Goal: Task Accomplishment & Management: Complete application form

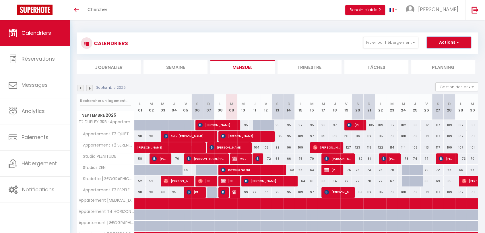
click at [444, 43] on button "Actions" at bounding box center [449, 42] width 44 height 11
click at [444, 56] on link "Nouvelle réservation" at bounding box center [443, 55] width 50 height 9
select select
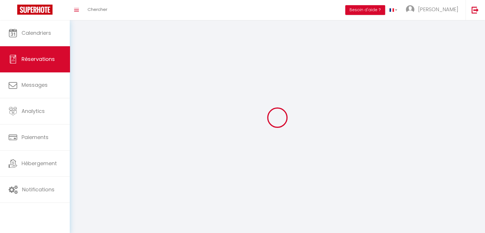
select select
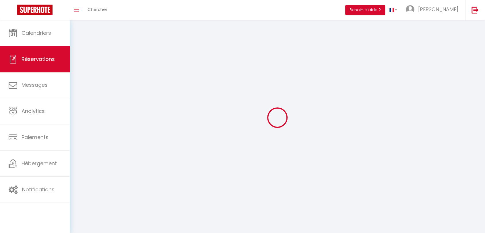
select select
checkbox input "false"
select select
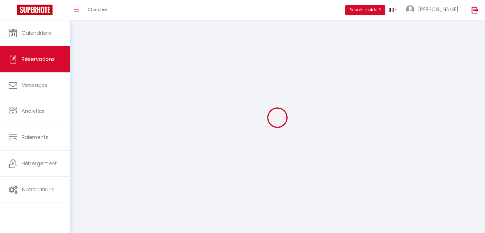
select select
checkbox input "false"
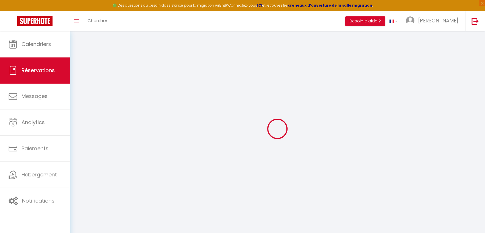
select select
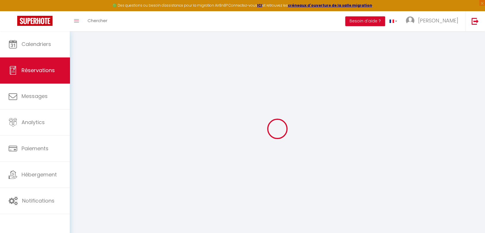
select select
checkbox input "false"
select select
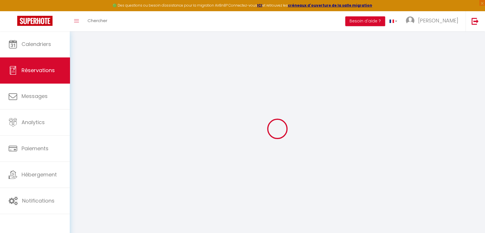
select select
checkbox input "false"
select select
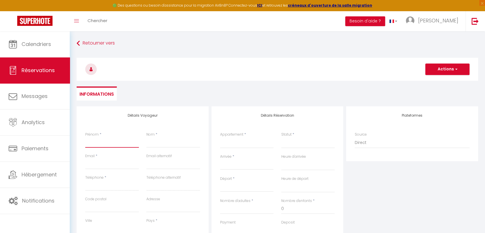
click at [101, 145] on input "Prénom" at bounding box center [112, 142] width 54 height 10
type input "X"
select select
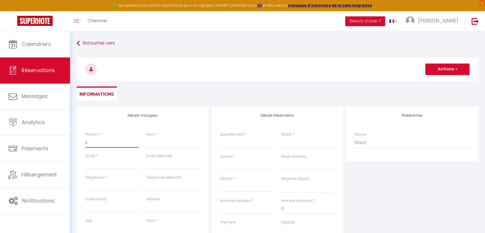
select select
checkbox input "false"
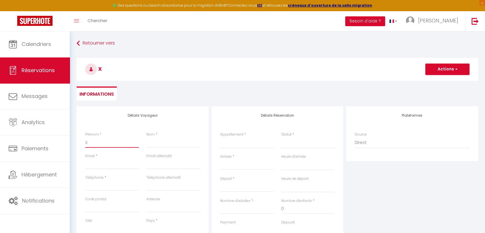
type input "XA"
select select
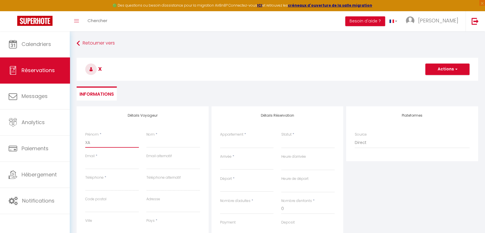
select select
checkbox input "false"
type input "X"
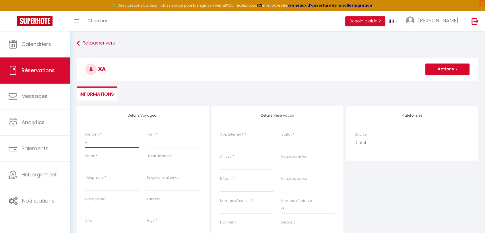
select select
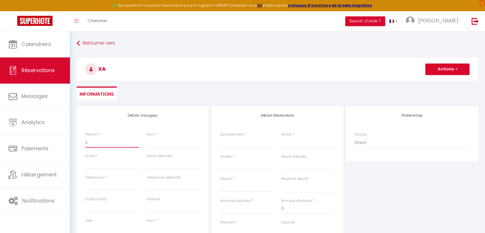
select select
checkbox input "false"
type input "Xa"
select select
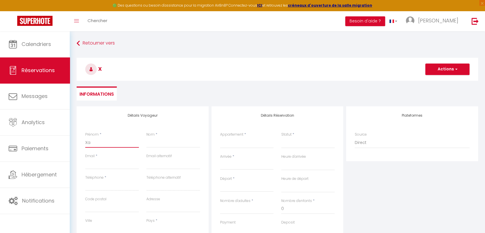
select select
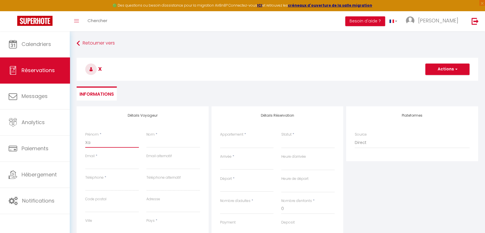
select select
checkbox input "false"
type input "Xav"
select select
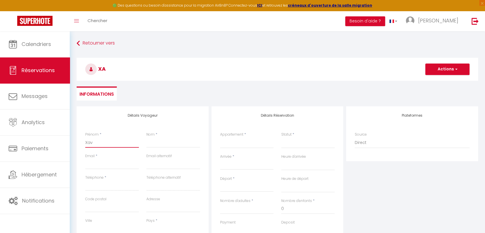
select select
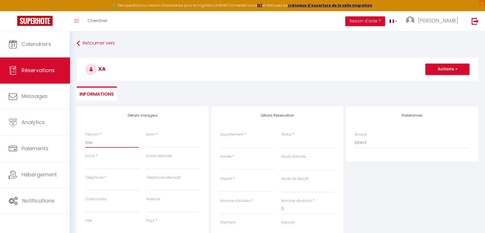
checkbox input "false"
type input "Xavi"
select select
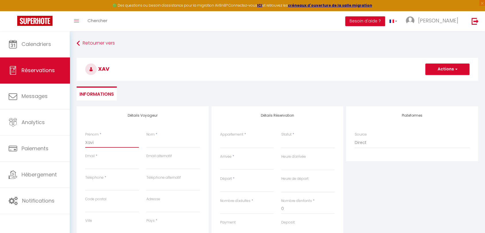
select select
checkbox input "false"
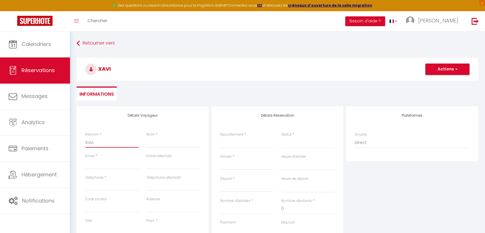
type input "[PERSON_NAME]"
select select
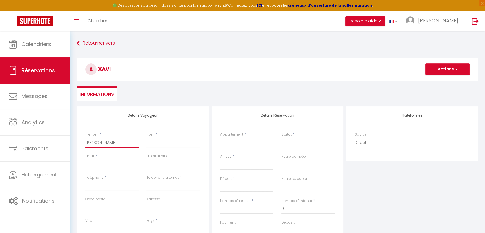
select select
checkbox input "false"
type input "[PERSON_NAME]"
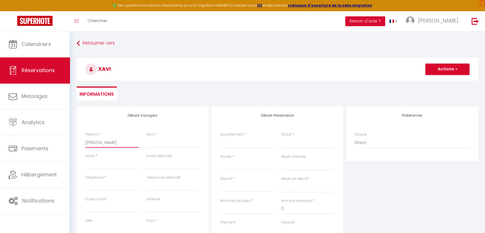
select select
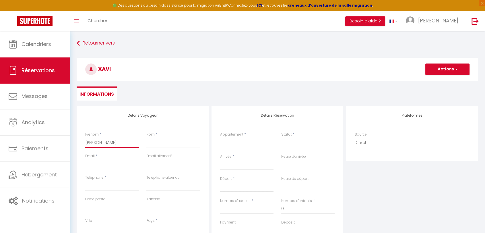
select select
checkbox input "false"
type input "[PERSON_NAME]"
click at [162, 143] on input "Nom" at bounding box center [173, 142] width 54 height 10
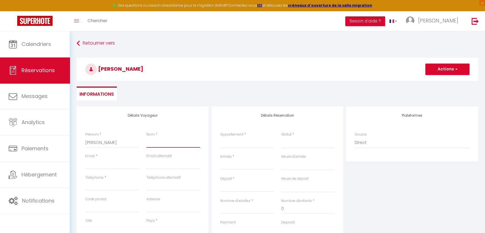
type input "A"
select select
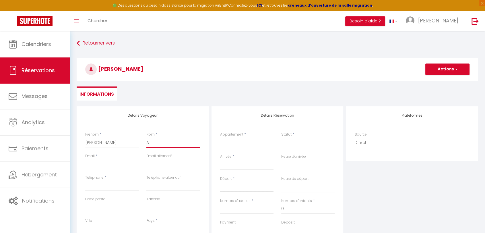
select select
checkbox input "false"
type input "AL"
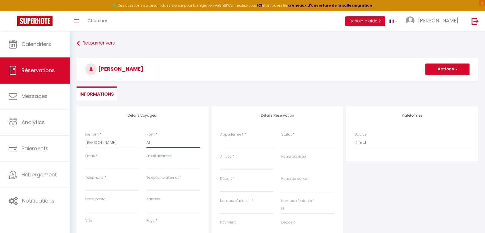
select select
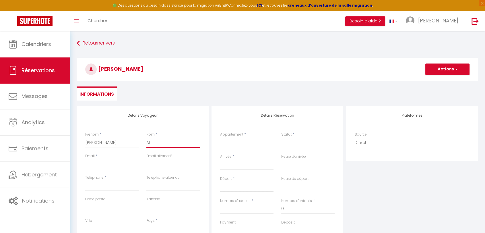
select select
checkbox input "false"
type input "ALL"
select select
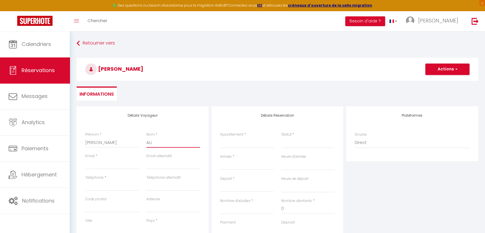
select select
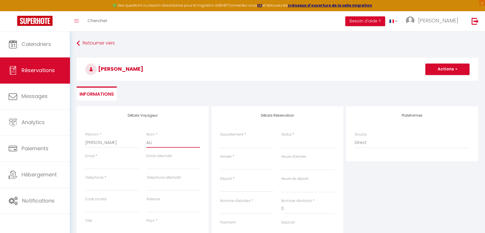
select select
checkbox input "false"
type input "ALLA"
select select
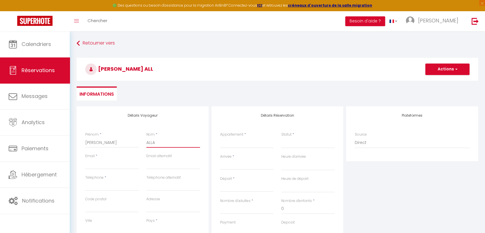
select select
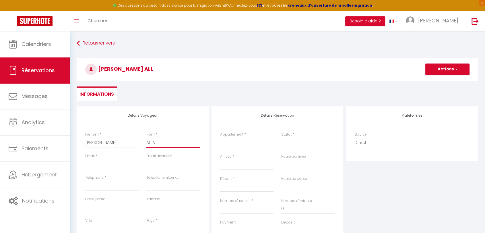
checkbox input "false"
type input "ALLAI"
select select
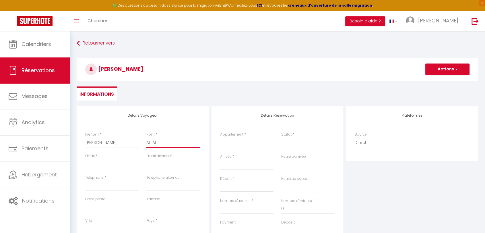
select select
checkbox input "false"
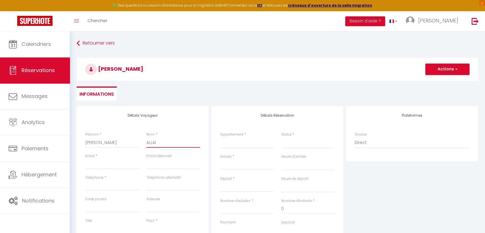
type input "ALLAIN"
select select
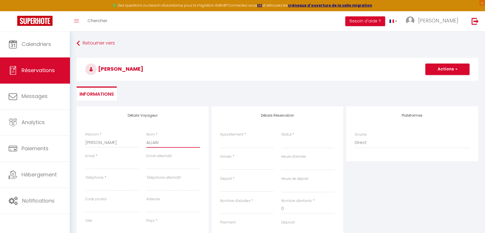
select select
checkbox input "false"
type input "ALLAIN"
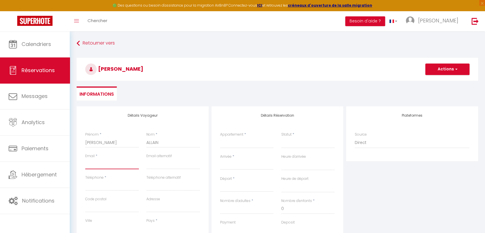
click at [109, 163] on input "Email client" at bounding box center [112, 164] width 54 height 10
type input "a"
select select
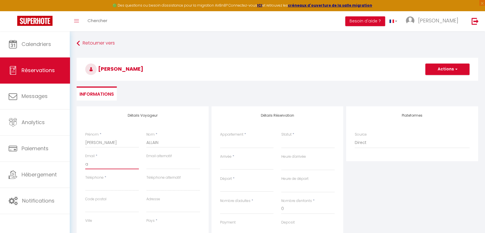
select select
checkbox input "false"
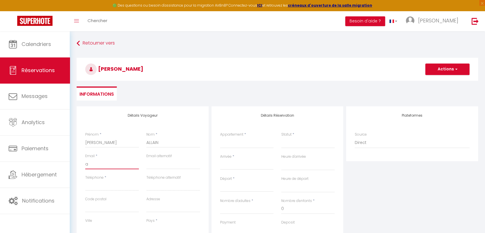
type input "aa"
select select
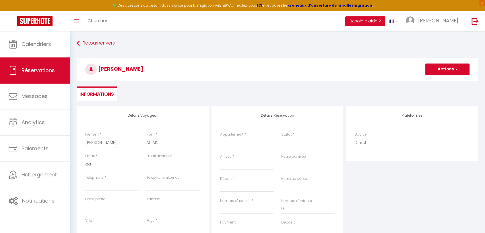
select select
checkbox input "false"
type input "aal"
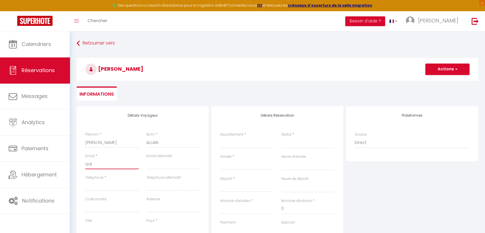
select select
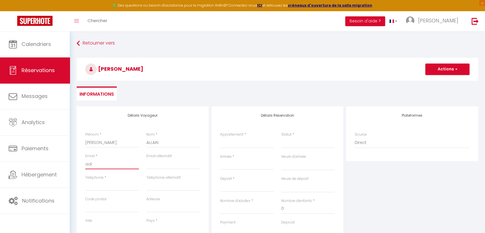
select select
checkbox input "false"
type input "aala"
select select
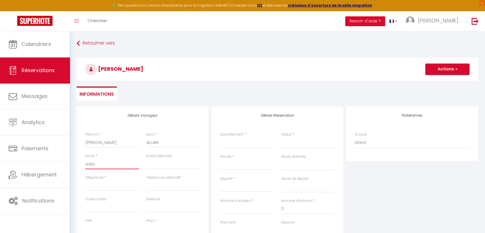
select select
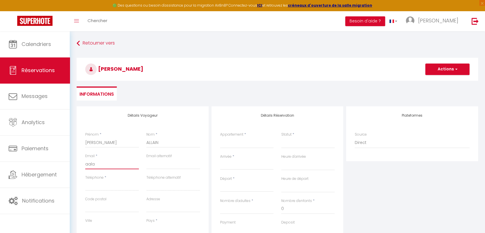
select select
checkbox input "false"
type input "aalai"
select select
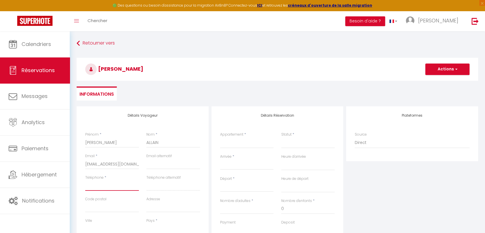
click at [111, 187] on input "Téléphone" at bounding box center [112, 185] width 54 height 10
drag, startPoint x: 147, startPoint y: 144, endPoint x: 159, endPoint y: 142, distance: 12.2
click at [159, 142] on input "ALLAIN" at bounding box center [173, 142] width 54 height 10
drag, startPoint x: 127, startPoint y: 164, endPoint x: 76, endPoint y: 166, distance: 50.9
click at [77, 166] on div "Détails Voyageur Prénom * [PERSON_NAME] * PINON Email * [EMAIL_ADDRESS][DOMAIN_…" at bounding box center [143, 208] width 132 height 205
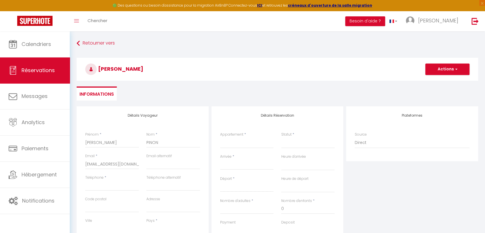
click at [109, 150] on div "Prénom * Xavier" at bounding box center [112, 143] width 61 height 22
drag, startPoint x: 110, startPoint y: 144, endPoint x: 76, endPoint y: 142, distance: 33.6
click at [77, 142] on div "Détails Voyageur Prénom * [PERSON_NAME] * PINON Email * [EMAIL_ADDRESS][DOMAIN_…" at bounding box center [143, 208] width 132 height 205
drag, startPoint x: 165, startPoint y: 141, endPoint x: 141, endPoint y: 144, distance: 24.6
click at [141, 144] on div "Prénom * [PERSON_NAME] * PINON" at bounding box center [143, 143] width 122 height 22
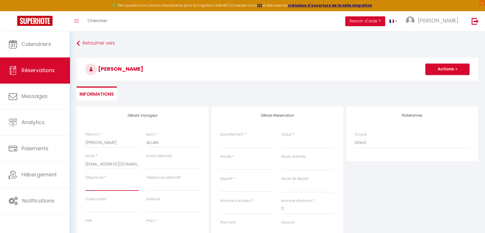
click at [110, 185] on input "Téléphone" at bounding box center [112, 185] width 54 height 10
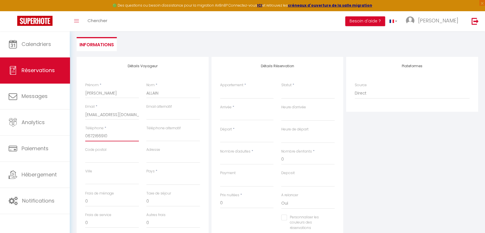
scroll to position [64, 0]
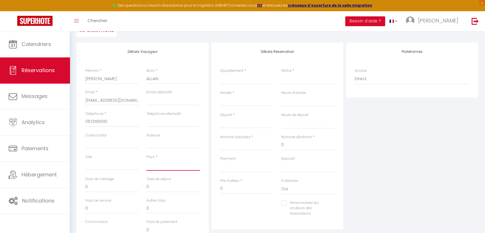
click at [164, 165] on select "[GEOGRAPHIC_DATA] [GEOGRAPHIC_DATA] [GEOGRAPHIC_DATA] [GEOGRAPHIC_DATA] [GEOGRA…" at bounding box center [173, 165] width 54 height 11
click at [146, 160] on select "[GEOGRAPHIC_DATA] [GEOGRAPHIC_DATA] [GEOGRAPHIC_DATA] [GEOGRAPHIC_DATA] [GEOGRA…" at bounding box center [173, 165] width 54 height 11
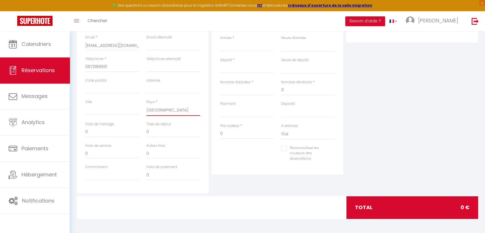
scroll to position [0, 0]
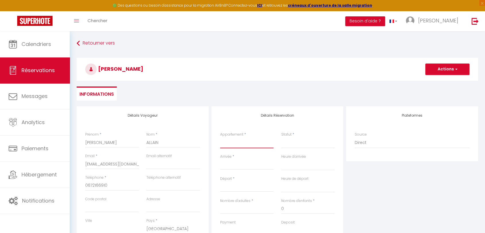
click at [235, 144] on select "T2 DUPLEX 3RB · Appartement Duplex avec Terrasse vue Jardin Appartement T2 QUIE…" at bounding box center [247, 142] width 54 height 11
click at [220, 137] on select "T2 DUPLEX 3RB · Appartement Duplex avec Terrasse vue Jardin Appartement T2 QUIE…" at bounding box center [247, 142] width 54 height 11
click at [303, 144] on select "Confirmé Non Confirmé [PERSON_NAME] par le voyageur No Show Request" at bounding box center [308, 142] width 54 height 11
click at [281, 137] on select "Confirmé Non Confirmé [PERSON_NAME] par le voyageur No Show Request" at bounding box center [308, 142] width 54 height 11
click at [237, 163] on input "Arrivée" at bounding box center [247, 164] width 54 height 7
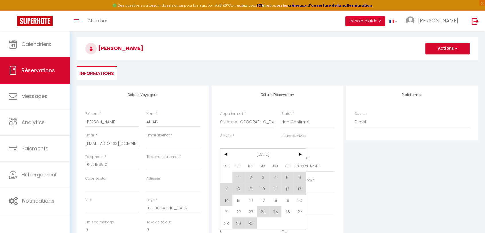
scroll to position [32, 0]
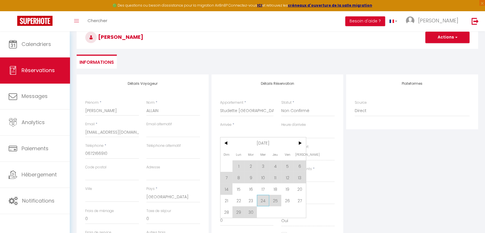
click at [264, 201] on span "24" at bounding box center [263, 200] width 12 height 11
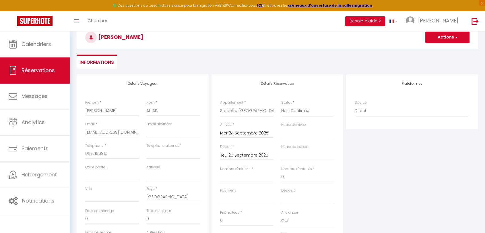
click at [237, 153] on input "Jeu 25 Septembre 2025" at bounding box center [247, 155] width 54 height 7
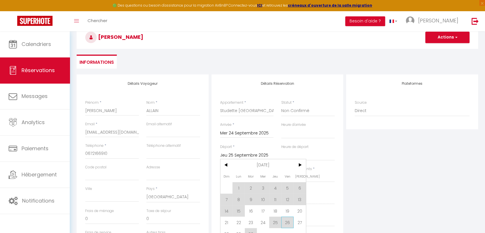
click at [290, 222] on span "26" at bounding box center [287, 222] width 12 height 11
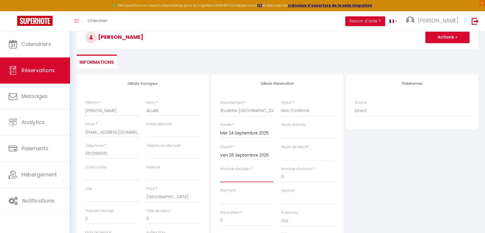
click at [227, 177] on input "Nombre d'adultes" at bounding box center [247, 177] width 54 height 10
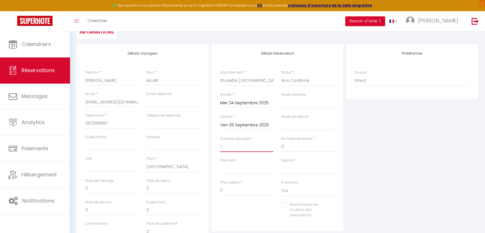
scroll to position [96, 0]
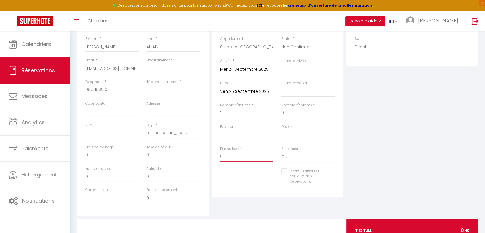
click at [234, 155] on input "0" at bounding box center [247, 157] width 54 height 10
click at [91, 154] on input "0" at bounding box center [112, 155] width 54 height 10
click at [164, 155] on input "0" at bounding box center [173, 155] width 54 height 10
click at [233, 156] on input "0" at bounding box center [247, 157] width 54 height 10
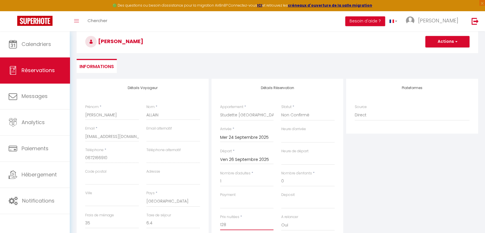
scroll to position [0, 0]
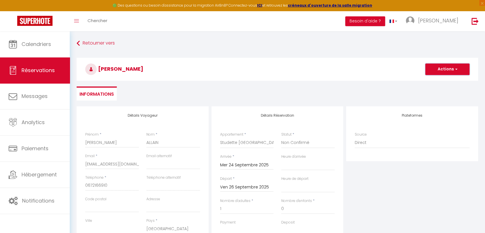
click at [441, 69] on button "Actions" at bounding box center [448, 68] width 44 height 11
click at [438, 79] on link "Enregistrer" at bounding box center [441, 81] width 45 height 7
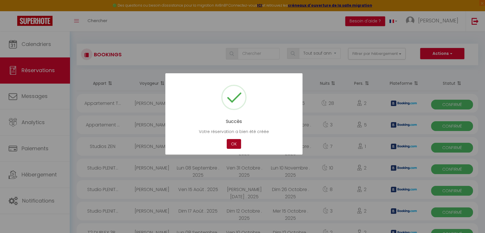
click at [238, 143] on button "OK" at bounding box center [234, 144] width 14 height 10
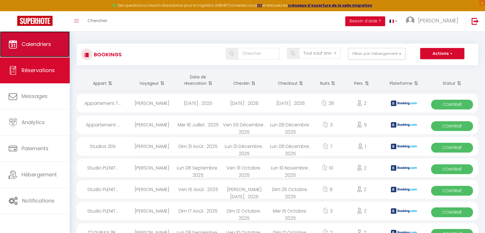
click at [28, 47] on span "Calendriers" at bounding box center [37, 43] width 30 height 7
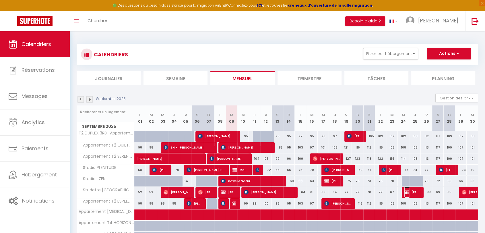
click at [409, 192] on img at bounding box center [407, 192] width 5 height 5
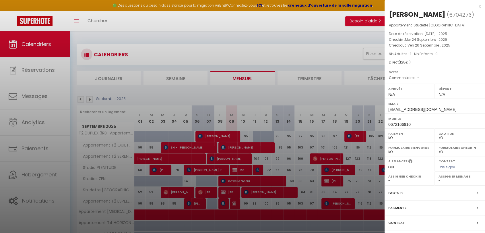
click at [409, 193] on div "Facture" at bounding box center [435, 193] width 101 height 15
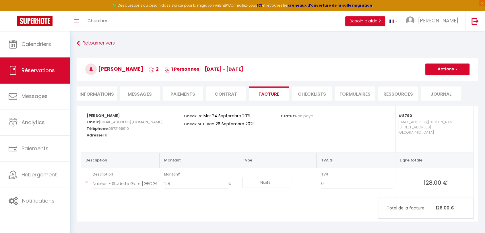
click at [93, 94] on li "Informations" at bounding box center [97, 93] width 40 height 14
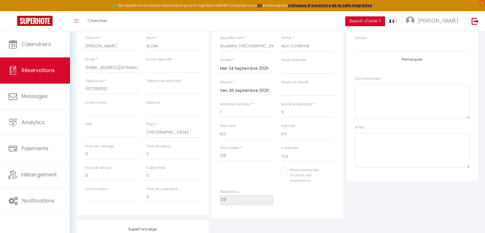
scroll to position [96, 0]
drag, startPoint x: 228, startPoint y: 156, endPoint x: 219, endPoint y: 155, distance: 9.5
click at [219, 155] on div "Prix nuitées * 128" at bounding box center [247, 157] width 61 height 22
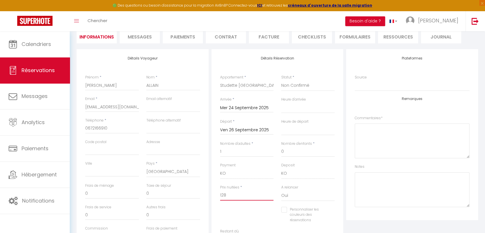
scroll to position [0, 0]
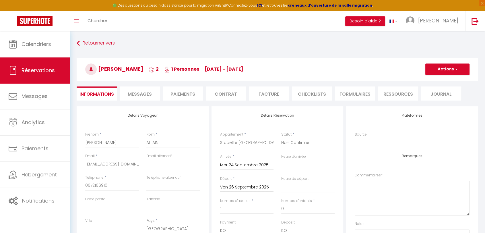
click at [182, 97] on li "Paiements" at bounding box center [183, 93] width 40 height 14
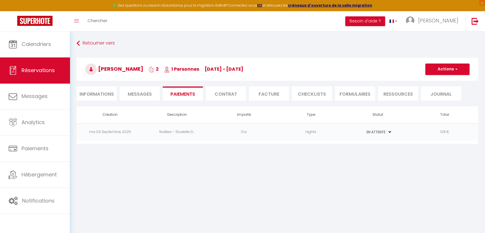
click at [277, 94] on li "Facture" at bounding box center [269, 93] width 40 height 14
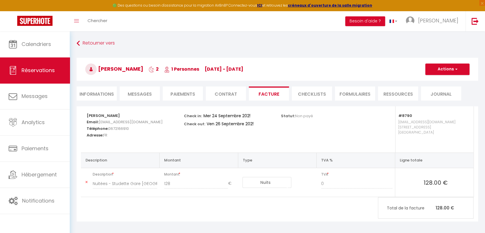
click at [91, 92] on li "Informations" at bounding box center [97, 93] width 40 height 14
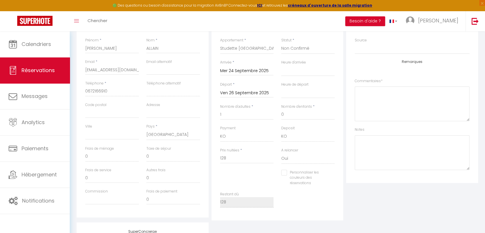
scroll to position [96, 0]
drag, startPoint x: 229, startPoint y: 157, endPoint x: 218, endPoint y: 157, distance: 11.2
click at [218, 157] on div "Prix nuitées * 128" at bounding box center [247, 157] width 61 height 22
click at [94, 152] on input "0" at bounding box center [112, 155] width 54 height 10
click at [154, 153] on input "0" at bounding box center [173, 155] width 54 height 10
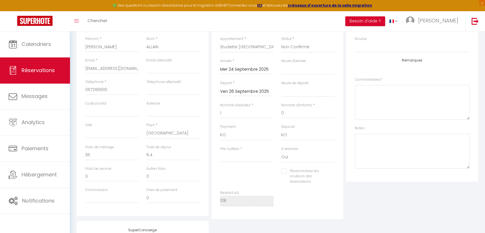
click at [244, 173] on div "Personnaliser les couleurs des réservations #D7092E" at bounding box center [278, 179] width 122 height 22
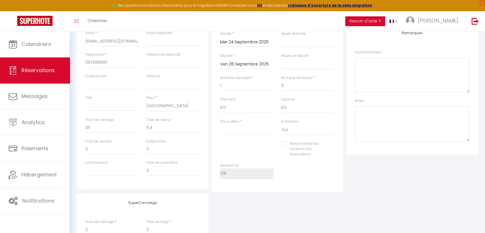
scroll to position [103, 0]
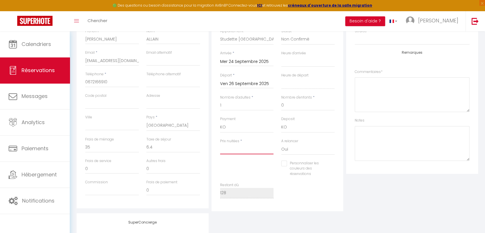
click at [236, 151] on input "Prix nuitées" at bounding box center [247, 149] width 54 height 10
click at [358, 191] on div "Plateformes Source Direct [DOMAIN_NAME] [DOMAIN_NAME] Chalet montagne Expedia G…" at bounding box center [412, 107] width 135 height 208
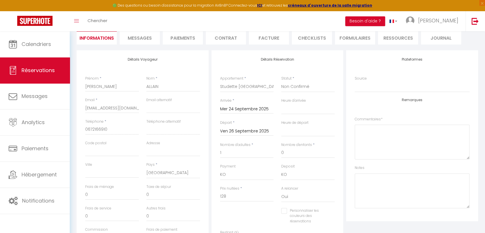
scroll to position [72, 0]
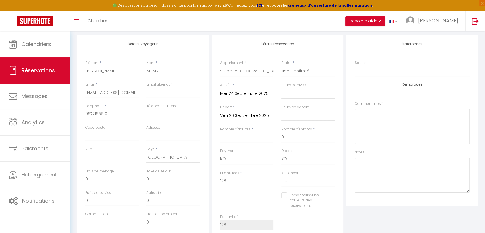
drag, startPoint x: 235, startPoint y: 181, endPoint x: 188, endPoint y: 181, distance: 47.1
click at [188, 181] on div "Détails Voyageur Prénom * [PERSON_NAME] * ALLAIN Email * [EMAIL_ADDRESS][DOMAIN…" at bounding box center [277, 139] width 405 height 208
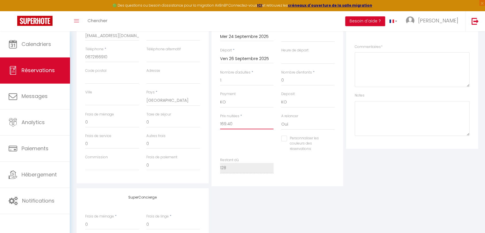
scroll to position [136, 0]
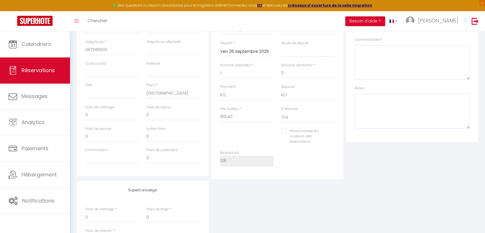
click at [363, 171] on div "Plateformes Source Direct [DOMAIN_NAME] [DOMAIN_NAME] Chalet montagne Expedia G…" at bounding box center [412, 75] width 135 height 208
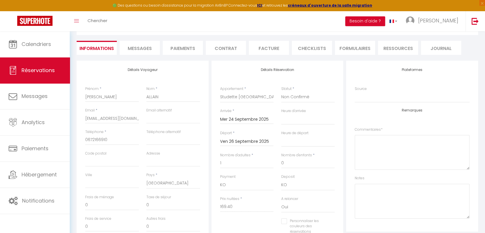
scroll to position [0, 0]
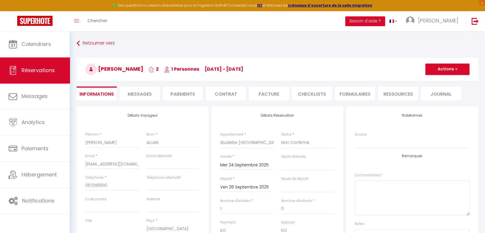
click at [134, 92] on span "Messages" at bounding box center [140, 94] width 24 height 7
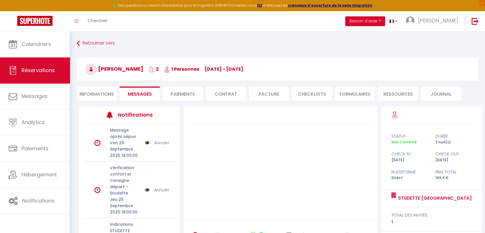
click at [178, 94] on li "Paiements" at bounding box center [183, 93] width 40 height 14
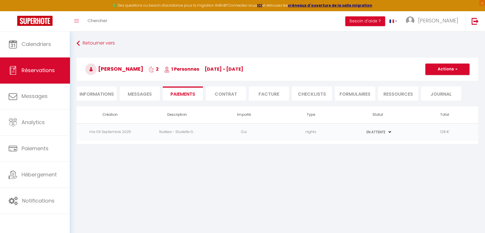
click at [139, 95] on span "Messages" at bounding box center [140, 94] width 24 height 7
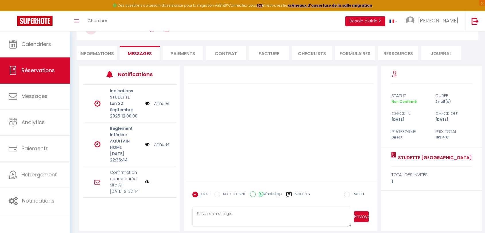
scroll to position [45, 0]
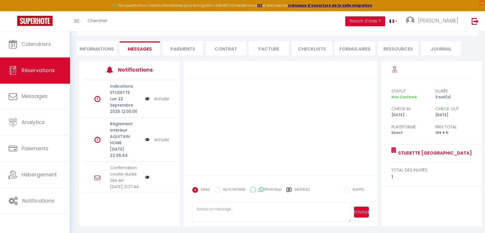
click at [176, 53] on li "Paiements" at bounding box center [183, 48] width 40 height 14
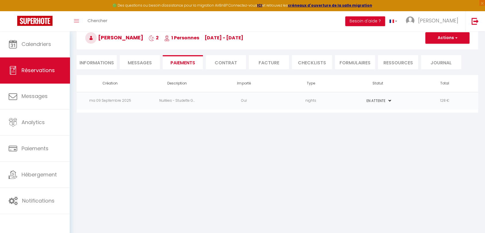
click at [144, 98] on td "Nuitées - Studette G..." at bounding box center [177, 101] width 67 height 18
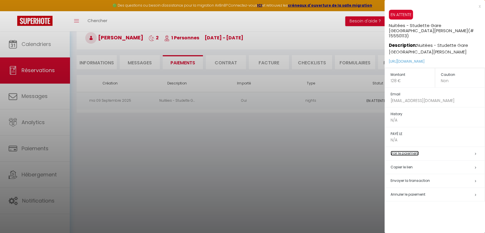
click at [411, 151] on link "Voir le paiement" at bounding box center [405, 153] width 28 height 5
click at [480, 6] on div "x" at bounding box center [433, 6] width 96 height 7
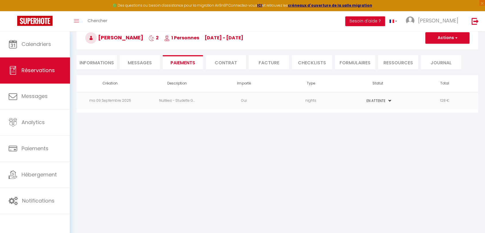
click at [119, 98] on td "ma 09 Septembre 2025" at bounding box center [110, 101] width 67 height 18
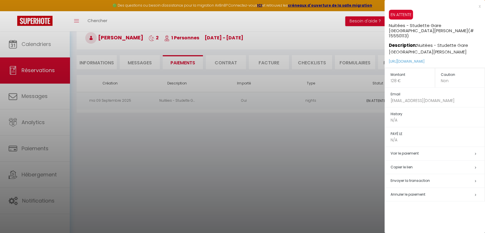
click at [480, 6] on div "x" at bounding box center [433, 6] width 96 height 7
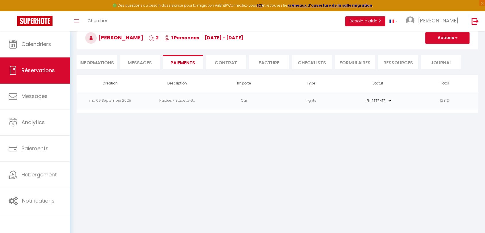
click at [149, 63] on span "Messages" at bounding box center [140, 62] width 24 height 7
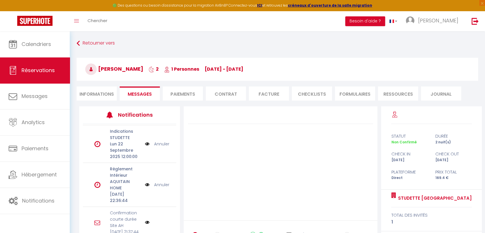
click at [106, 91] on li "Informations" at bounding box center [97, 93] width 40 height 14
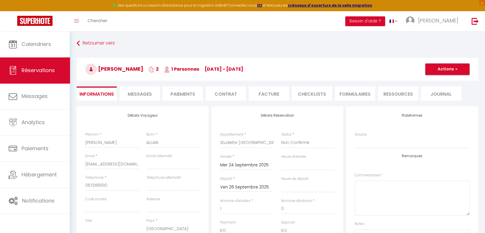
click at [456, 69] on span "button" at bounding box center [455, 69] width 3 height 5
click at [436, 94] on link "Supprimer" at bounding box center [441, 96] width 45 height 7
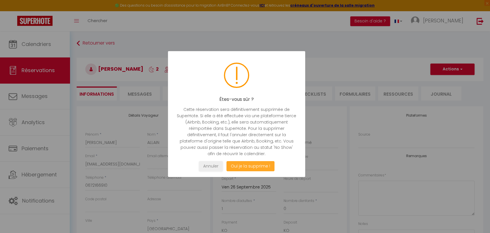
click at [240, 165] on button "Oui je la supprime !" at bounding box center [250, 166] width 48 height 10
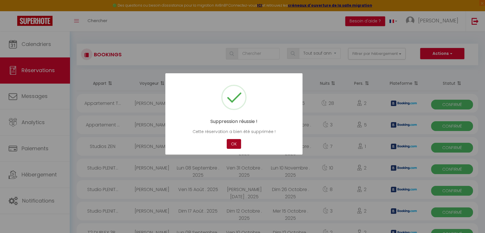
click at [232, 143] on button "OK" at bounding box center [234, 144] width 14 height 10
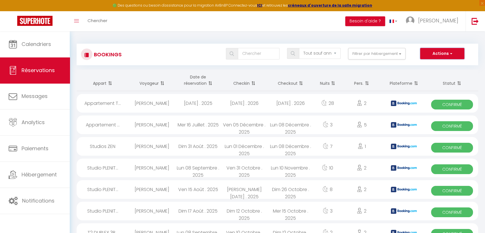
click at [439, 54] on button "Actions" at bounding box center [442, 53] width 44 height 11
click at [435, 66] on link "Nouvelle Réservation" at bounding box center [433, 65] width 61 height 7
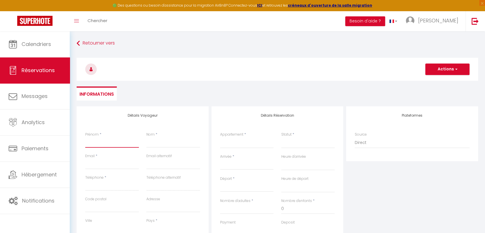
click at [98, 143] on input "Prénom" at bounding box center [112, 142] width 54 height 10
click at [175, 143] on input "Nom" at bounding box center [173, 142] width 54 height 10
click at [109, 163] on input "Email client" at bounding box center [112, 164] width 54 height 10
click at [107, 186] on input "Téléphone" at bounding box center [112, 185] width 54 height 10
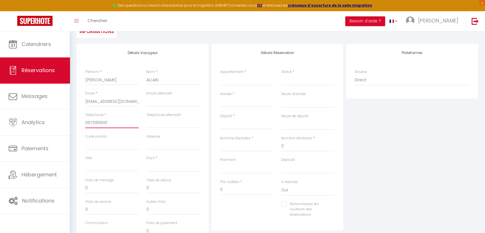
scroll to position [64, 0]
click at [165, 169] on select "[GEOGRAPHIC_DATA] [GEOGRAPHIC_DATA] [GEOGRAPHIC_DATA] [GEOGRAPHIC_DATA] [GEOGRA…" at bounding box center [173, 165] width 54 height 11
click at [146, 160] on select "[GEOGRAPHIC_DATA] [GEOGRAPHIC_DATA] [GEOGRAPHIC_DATA] [GEOGRAPHIC_DATA] [GEOGRA…" at bounding box center [173, 165] width 54 height 11
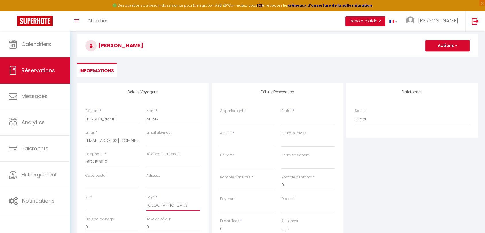
scroll to position [23, 0]
click at [248, 120] on select "T2 DUPLEX 3RB · Appartement Duplex avec Terrasse vue Jardin Appartement T2 QUIE…" at bounding box center [247, 119] width 54 height 11
click at [220, 114] on select "T2 DUPLEX 3RB · Appartement Duplex avec Terrasse vue Jardin Appartement T2 QUIE…" at bounding box center [247, 119] width 54 height 11
click at [297, 121] on select "Confirmé Non Confirmé [PERSON_NAME] par le voyageur No Show Request" at bounding box center [308, 119] width 54 height 11
click at [281, 114] on select "Confirmé Non Confirmé [PERSON_NAME] par le voyageur No Show Request" at bounding box center [308, 119] width 54 height 11
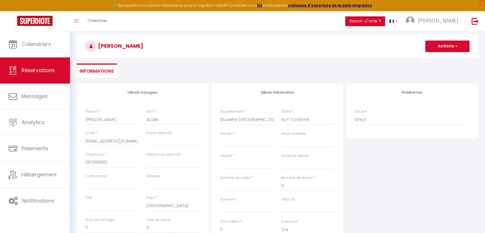
click at [231, 141] on input "Arrivée" at bounding box center [247, 141] width 54 height 7
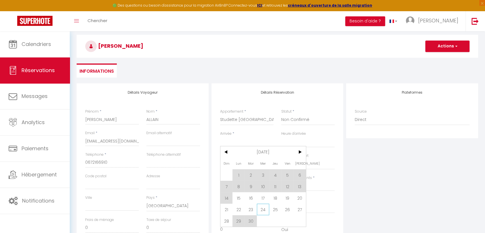
click at [263, 211] on span "24" at bounding box center [263, 209] width 12 height 11
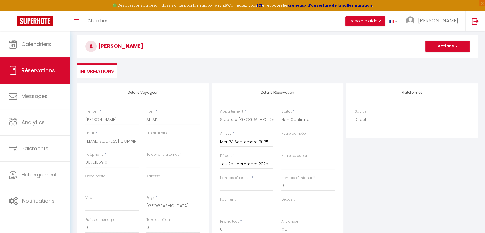
click at [241, 165] on input "Jeu 25 Septembre 2025" at bounding box center [247, 164] width 54 height 7
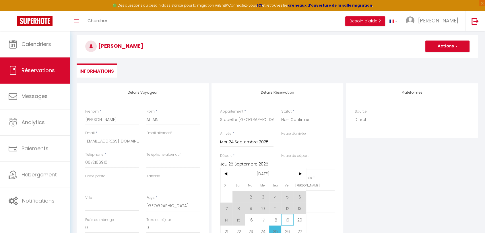
scroll to position [55, 0]
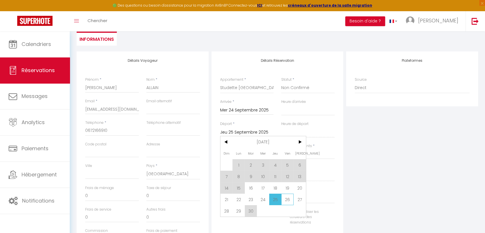
click at [290, 200] on span "26" at bounding box center [287, 199] width 12 height 11
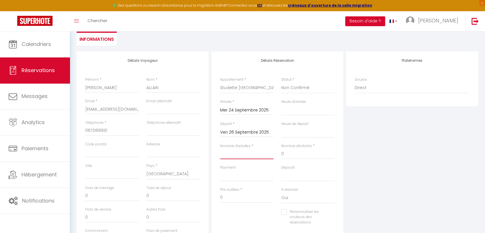
click at [237, 151] on input "Nombre d'adultes" at bounding box center [247, 154] width 54 height 10
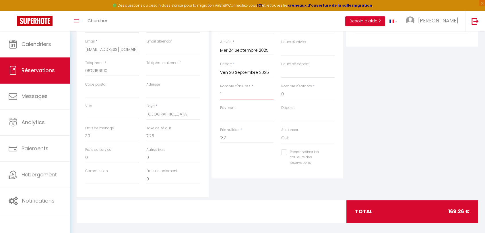
scroll to position [119, 0]
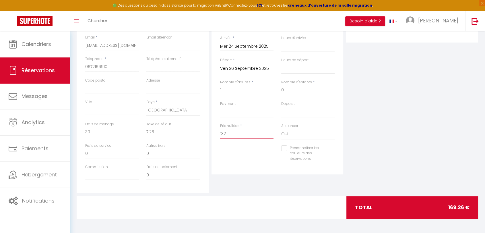
drag, startPoint x: 242, startPoint y: 134, endPoint x: 216, endPoint y: 134, distance: 26.1
click at [216, 134] on div "Détails Réservation Appartement * T2 DUPLEX 3RB · Appartement Duplex avec Terra…" at bounding box center [278, 81] width 132 height 187
click at [361, 120] on div "Plateformes Source Direct [DOMAIN_NAME] [DOMAIN_NAME] Chalet montagne Expedia G…" at bounding box center [412, 90] width 135 height 205
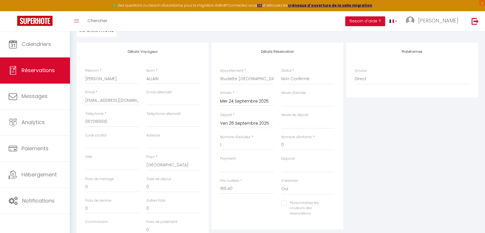
scroll to position [0, 0]
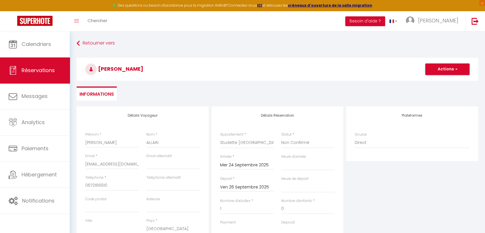
click at [447, 69] on button "Actions" at bounding box center [448, 68] width 44 height 11
click at [439, 80] on link "Enregistrer" at bounding box center [441, 81] width 45 height 7
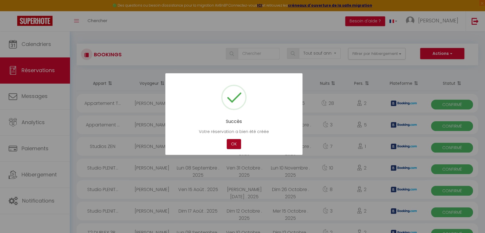
click at [231, 147] on button "OK" at bounding box center [234, 144] width 14 height 10
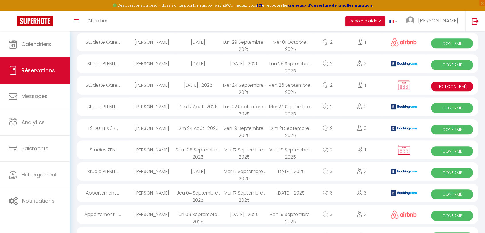
scroll to position [191, 0]
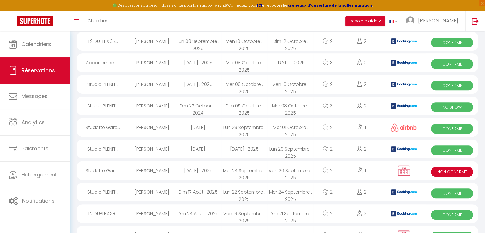
click at [154, 171] on div "[PERSON_NAME]" at bounding box center [152, 170] width 46 height 19
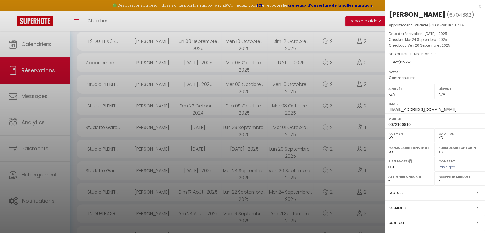
click at [422, 193] on div "Facture" at bounding box center [435, 193] width 101 height 15
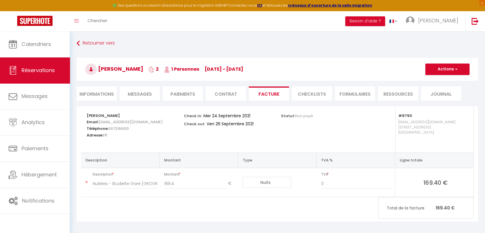
click at [176, 93] on li "Paiements" at bounding box center [183, 93] width 40 height 14
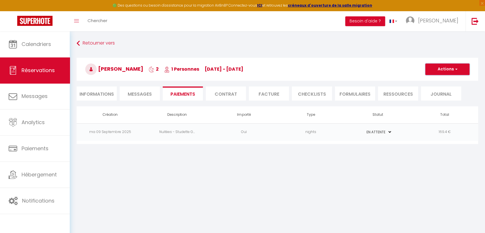
click at [438, 69] on button "Actions" at bounding box center [448, 68] width 44 height 11
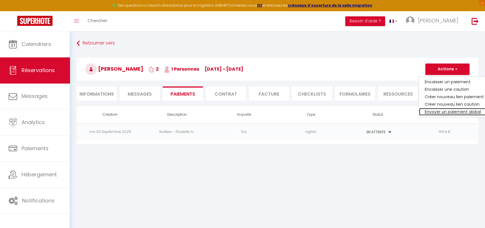
click at [466, 112] on link "Envoyer un paiement global" at bounding box center [454, 111] width 71 height 7
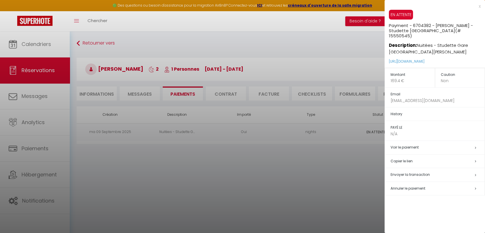
click at [470, 171] on h5 "Envoyer la transaction" at bounding box center [438, 174] width 94 height 7
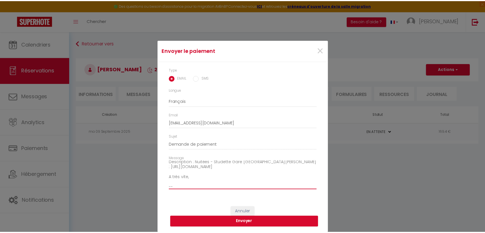
scroll to position [40, 0]
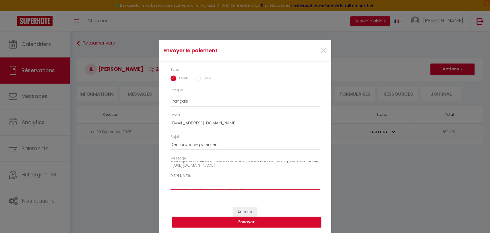
click at [173, 181] on textarea "Bonjour, Nous vous invitons à cliquer sur le lien ci-dessous pour effectuer le …" at bounding box center [245, 175] width 149 height 29
drag, startPoint x: 175, startPoint y: 178, endPoint x: 166, endPoint y: 178, distance: 8.9
click at [167, 178] on div "Message Bonjour, Nous vous invitons à cliquer sur le lien ci-dessous pour effec…" at bounding box center [245, 176] width 157 height 40
click at [171, 180] on textarea "Bonjour, Nous vous invitons à cliquer sur le lien ci-dessous pour effectuer le …" at bounding box center [245, 175] width 149 height 29
drag, startPoint x: 172, startPoint y: 180, endPoint x: 167, endPoint y: 177, distance: 5.7
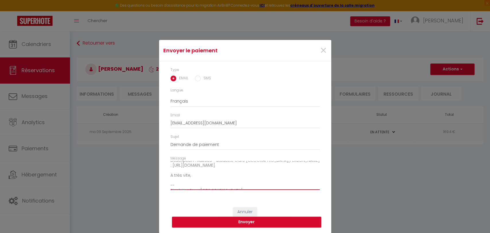
click at [168, 179] on div "Message Bonjour, Nous vous invitons à cliquer sur le lien ci-dessous pour effec…" at bounding box center [245, 176] width 157 height 40
click at [246, 221] on button "Envoyer" at bounding box center [246, 222] width 149 height 11
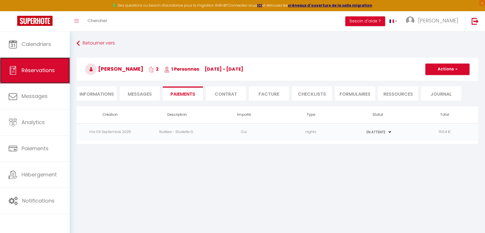
click at [42, 74] on link "Réservations" at bounding box center [35, 70] width 70 height 26
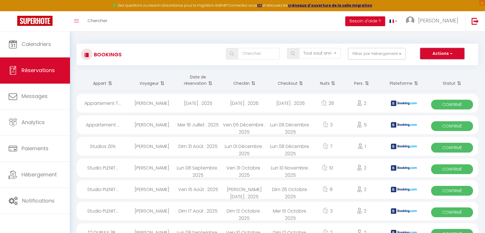
click at [443, 53] on button "Actions" at bounding box center [442, 53] width 44 height 11
click at [431, 67] on link "Nouvelle Réservation" at bounding box center [433, 65] width 61 height 7
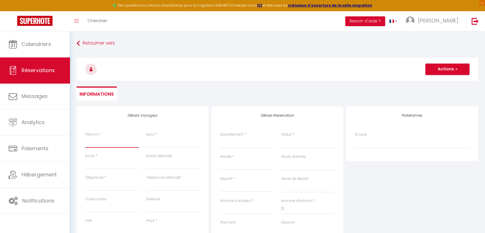
click at [110, 145] on input "Prénom" at bounding box center [112, 142] width 54 height 10
click at [150, 141] on input "Nom" at bounding box center [173, 142] width 54 height 10
click at [117, 163] on input "Email client" at bounding box center [112, 164] width 54 height 10
click at [117, 163] on input "xpinon@" at bounding box center [112, 164] width 54 height 10
click at [107, 187] on input "Téléphone" at bounding box center [112, 185] width 54 height 10
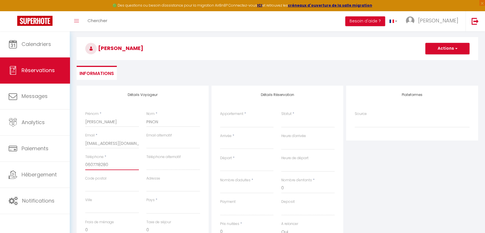
scroll to position [32, 0]
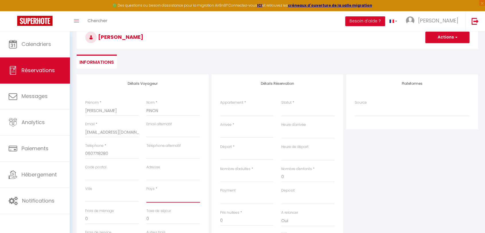
click at [163, 198] on select "[GEOGRAPHIC_DATA] [GEOGRAPHIC_DATA] [GEOGRAPHIC_DATA] [GEOGRAPHIC_DATA] [GEOGRA…" at bounding box center [173, 197] width 54 height 11
click at [146, 192] on select "[GEOGRAPHIC_DATA] [GEOGRAPHIC_DATA] [GEOGRAPHIC_DATA] [GEOGRAPHIC_DATA] [GEOGRA…" at bounding box center [173, 197] width 54 height 11
click at [228, 110] on select "T2 DUPLEX 3RB · Appartement Duplex avec Terrasse vue Jardin Appartement T2 QUIE…" at bounding box center [247, 110] width 54 height 11
click at [220, 105] on select "T2 DUPLEX 3RB · Appartement Duplex avec Terrasse vue Jardin Appartement T2 QUIE…" at bounding box center [247, 110] width 54 height 11
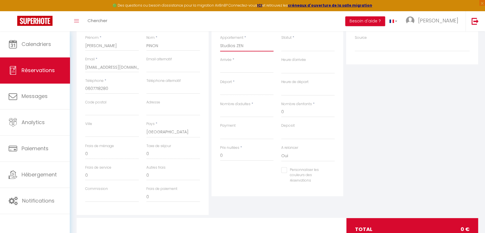
scroll to position [55, 0]
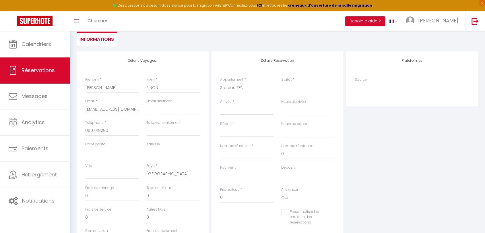
click at [238, 108] on input "Arrivée" at bounding box center [247, 110] width 54 height 7
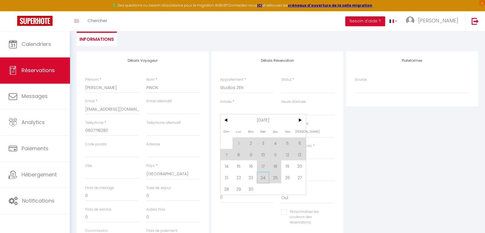
click at [266, 178] on span "24" at bounding box center [263, 177] width 12 height 11
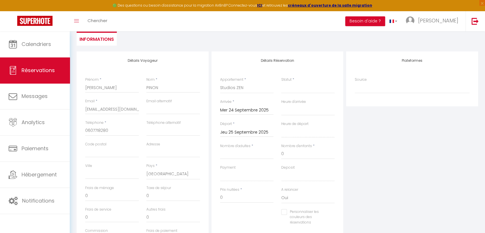
click at [243, 134] on input "Jeu 25 Septembre 2025" at bounding box center [247, 132] width 54 height 7
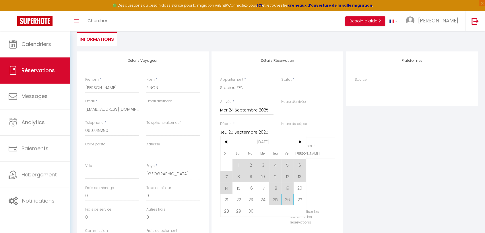
click at [287, 200] on span "26" at bounding box center [287, 199] width 12 height 11
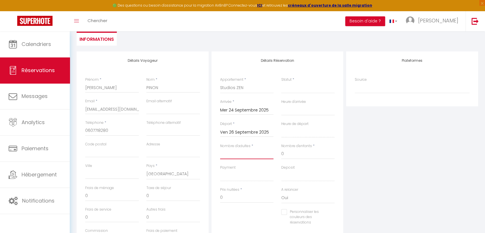
click at [256, 153] on input "Nombre d'adultes" at bounding box center [247, 154] width 54 height 10
click at [365, 194] on div "Plateformes Source Direct [DOMAIN_NAME] [DOMAIN_NAME] Chalet montagne Expedia G…" at bounding box center [412, 153] width 135 height 205
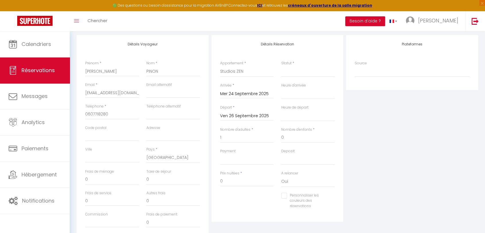
scroll to position [87, 0]
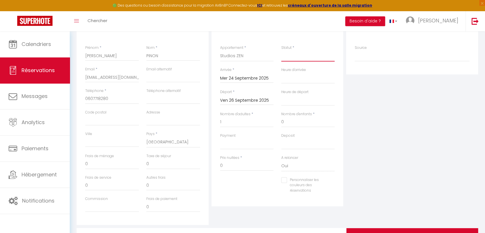
click at [292, 55] on select "Confirmé Non Confirmé [PERSON_NAME] par le voyageur No Show Request" at bounding box center [308, 56] width 54 height 11
click at [281, 51] on select "Confirmé Non Confirmé [PERSON_NAME] par le voyageur No Show Request" at bounding box center [308, 56] width 54 height 11
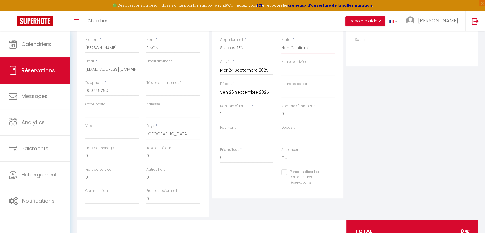
scroll to position [119, 0]
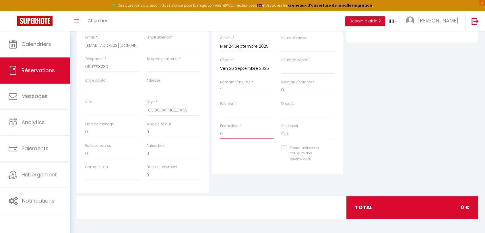
click at [238, 134] on input "0" at bounding box center [247, 134] width 54 height 10
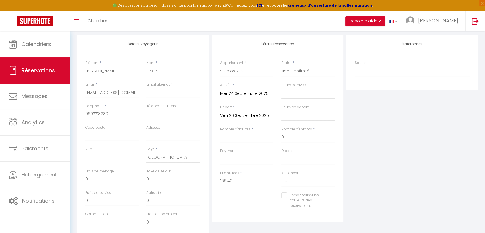
scroll to position [0, 0]
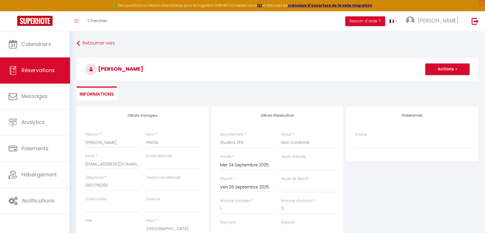
click at [446, 67] on button "Actions" at bounding box center [448, 68] width 44 height 11
click at [435, 83] on link "Enregistrer" at bounding box center [441, 81] width 45 height 7
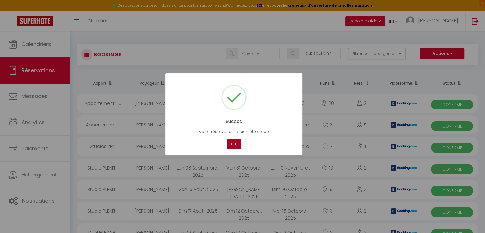
click at [237, 143] on button "OK" at bounding box center [234, 144] width 14 height 10
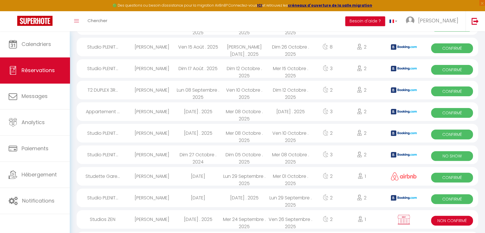
scroll to position [191, 0]
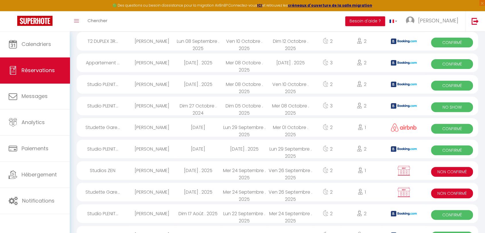
click at [248, 172] on div "Mer 24 Septembre . 2025" at bounding box center [244, 170] width 46 height 19
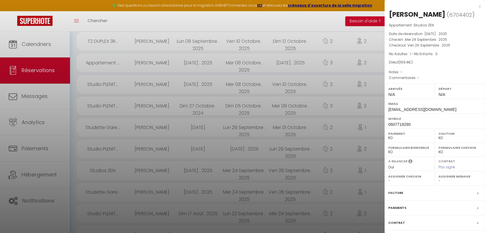
click at [426, 208] on div "Paiements" at bounding box center [435, 207] width 101 height 15
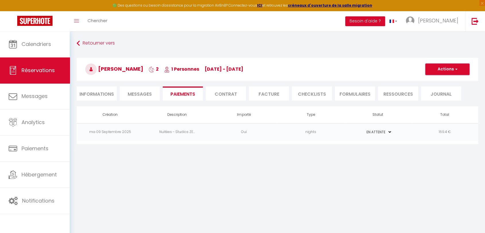
click at [430, 74] on button "Actions" at bounding box center [448, 68] width 44 height 11
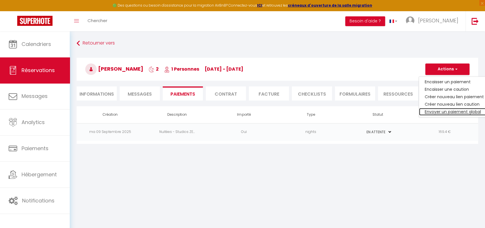
click at [449, 111] on link "Envoyer un paiement global" at bounding box center [454, 111] width 71 height 7
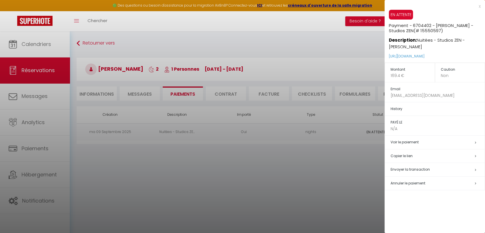
click at [416, 168] on span "Envoyer la transaction" at bounding box center [410, 169] width 39 height 5
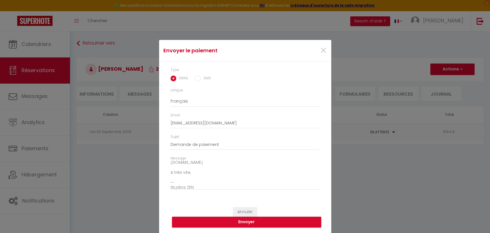
scroll to position [40, 0]
drag, startPoint x: 174, startPoint y: 182, endPoint x: 167, endPoint y: 181, distance: 7.0
click at [167, 181] on div "Message Bonjour, Nous vous invitons à cliquer sur le lien ci-dessous pour effec…" at bounding box center [245, 176] width 157 height 40
click at [175, 182] on textarea "Bonjour, Nous vous invitons à cliquer sur le lien ci-dessous pour effectuer le …" at bounding box center [245, 175] width 149 height 29
drag, startPoint x: 175, startPoint y: 179, endPoint x: 167, endPoint y: 179, distance: 7.2
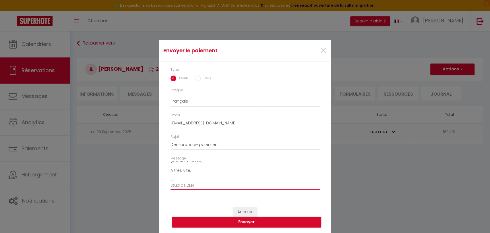
click at [167, 179] on div "Message Bonjour, Nous vous invitons à cliquer sur le lien ci-dessous pour effec…" at bounding box center [245, 176] width 157 height 40
click at [251, 223] on button "Envoyer" at bounding box center [246, 222] width 149 height 11
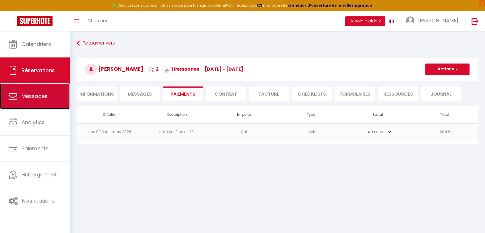
click at [38, 99] on span "Messages" at bounding box center [35, 95] width 26 height 7
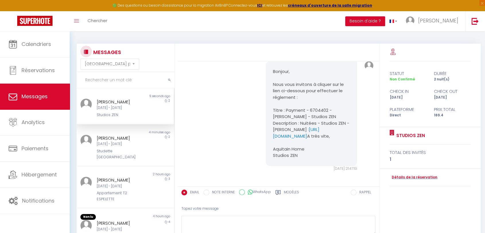
scroll to position [32, 0]
click at [130, 110] on div "[DATE] - [DATE]" at bounding box center [121, 107] width 49 height 5
click at [136, 115] on div "Studios ZEN" at bounding box center [121, 115] width 49 height 6
click at [131, 145] on div "[DATE] - [DATE]" at bounding box center [121, 143] width 49 height 5
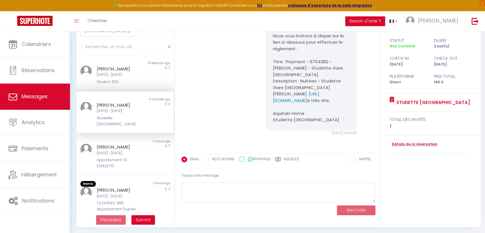
scroll to position [34, 0]
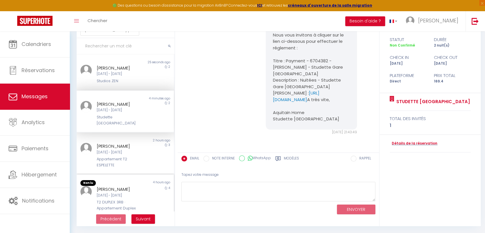
click at [150, 191] on div "4" at bounding box center [162, 201] width 24 height 31
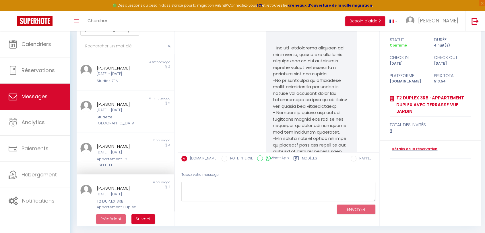
scroll to position [3899, 0]
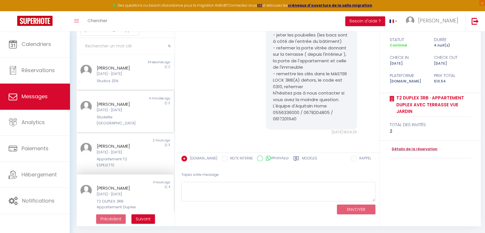
click at [141, 107] on div "[PERSON_NAME]" at bounding box center [121, 104] width 49 height 7
